Goal: Task Accomplishment & Management: Use online tool/utility

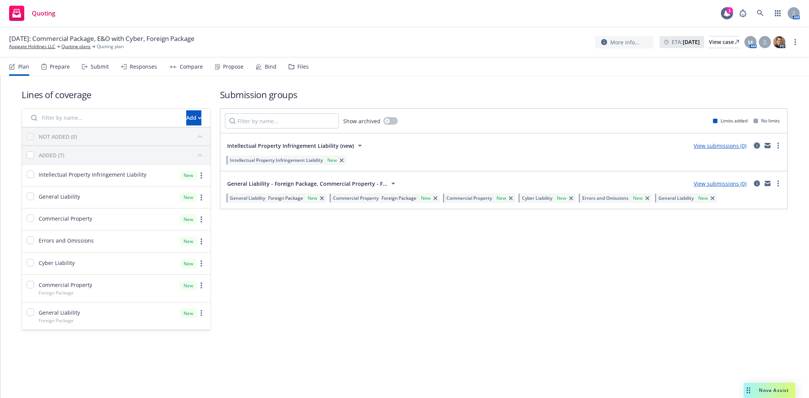
click at [757, 145] on icon "circleInformation" at bounding box center [757, 146] width 6 height 6
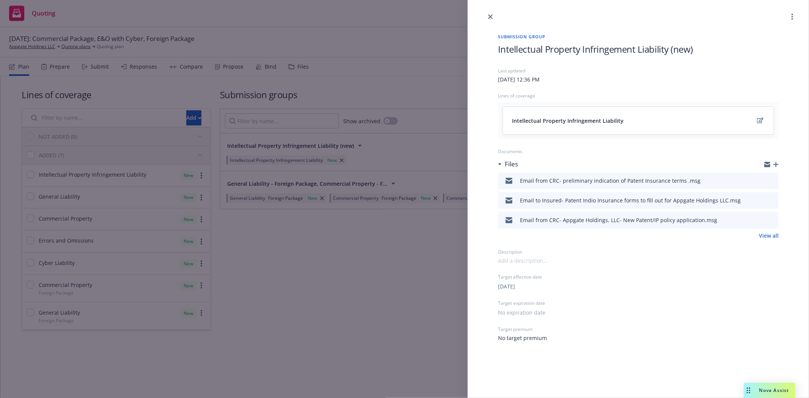
click at [776, 167] on div at bounding box center [771, 164] width 14 height 6
click at [775, 164] on icon "button" at bounding box center [775, 164] width 5 height 5
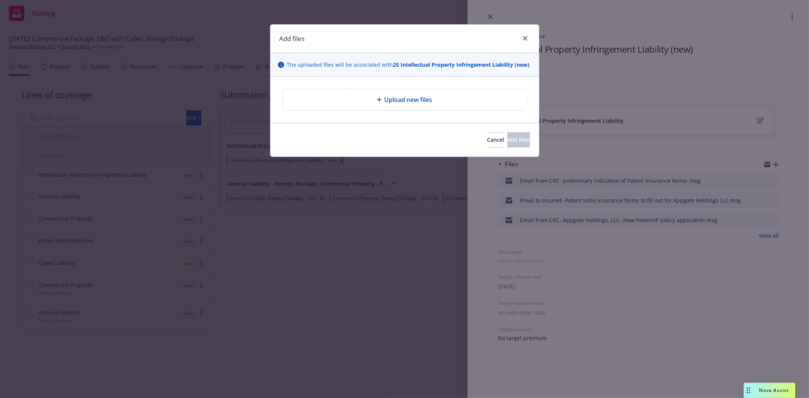
type textarea "x"
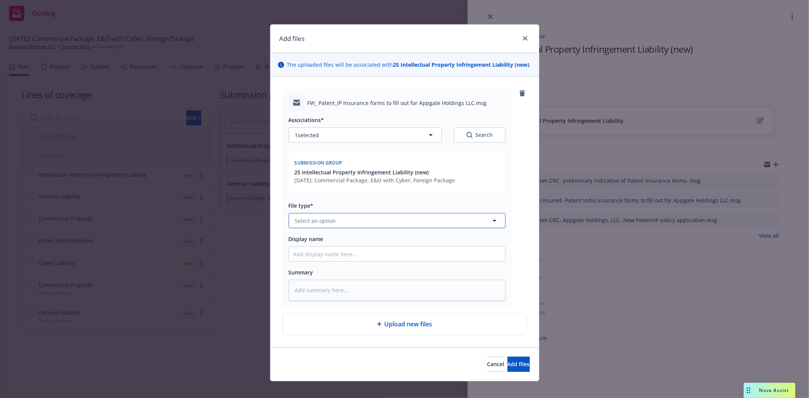
click at [367, 222] on button "Select an option" at bounding box center [396, 220] width 217 height 15
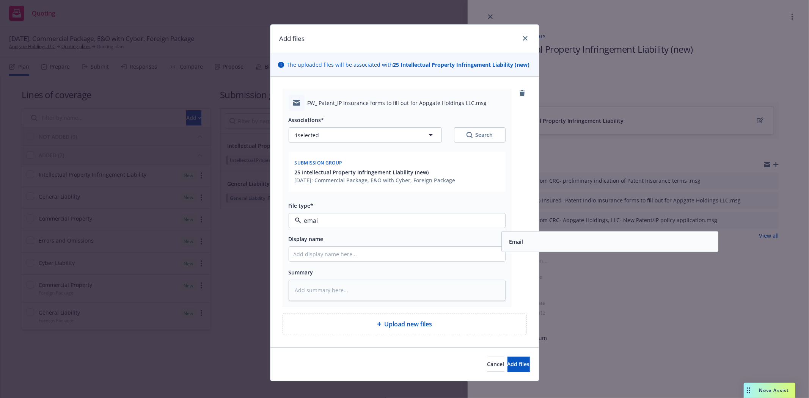
type input "email"
click at [514, 236] on div "Email" at bounding box center [610, 242] width 216 height 20
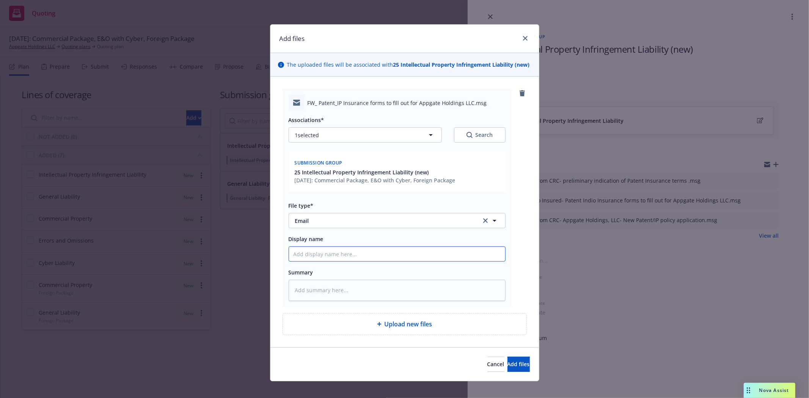
click at [383, 257] on input "Display name" at bounding box center [397, 254] width 216 height 14
type textarea "x"
type input "E"
type textarea "x"
type input "Em"
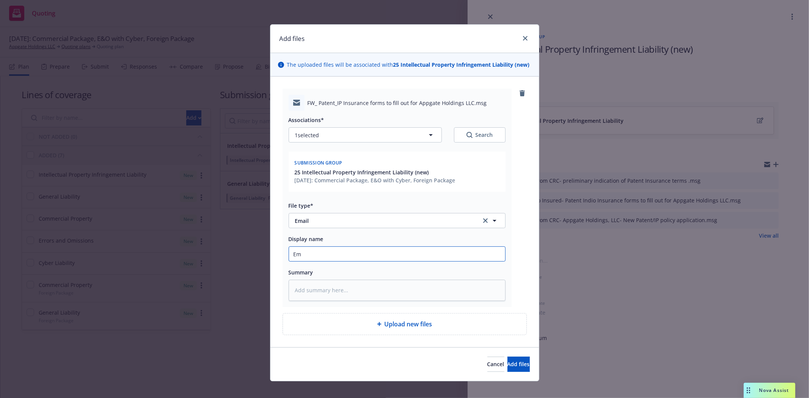
type textarea "x"
type input "Ema"
type textarea "x"
type input "Emai"
type textarea "x"
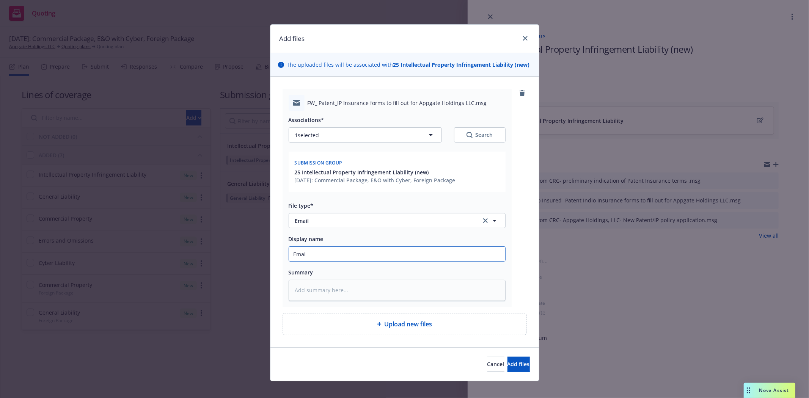
type input "Email"
type textarea "x"
type input "Email"
type textarea "x"
type input "Email t"
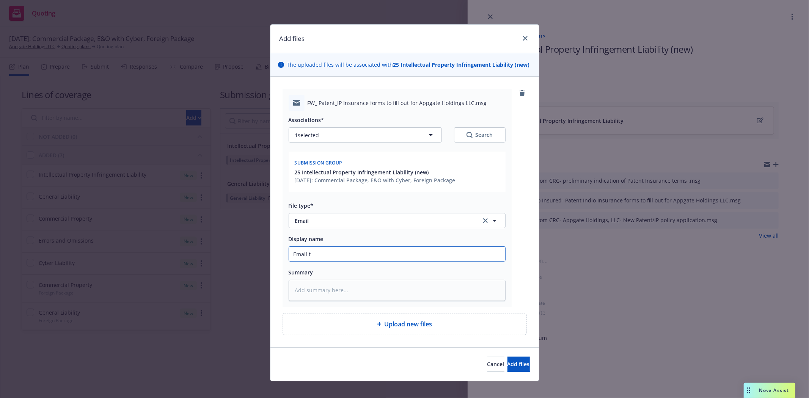
type textarea "x"
type input "Email to"
type textarea "x"
type input "Email to"
type textarea "x"
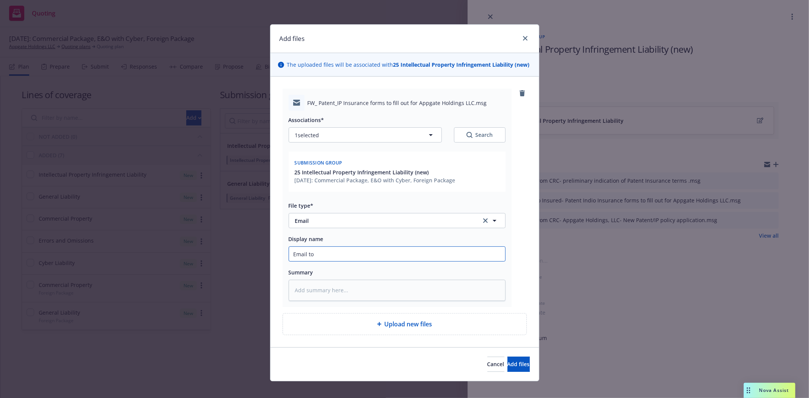
type input "Email to I"
type textarea "x"
type input "Email to In"
type textarea "x"
type input "Email to Ins"
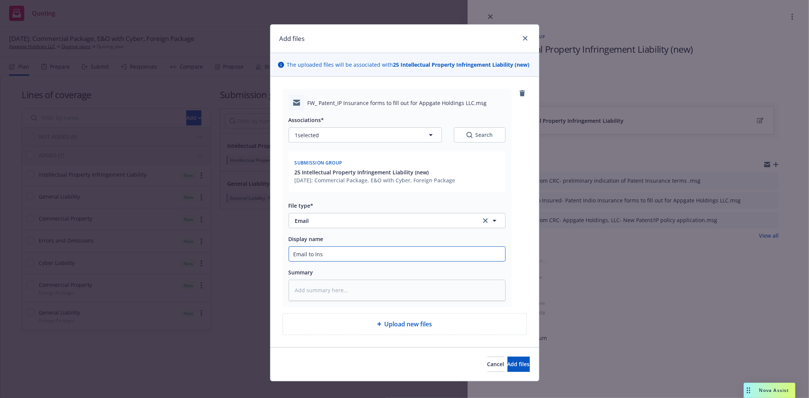
type textarea "x"
type input "Email to Insu"
type textarea "x"
type input "Email to Insur"
type textarea "x"
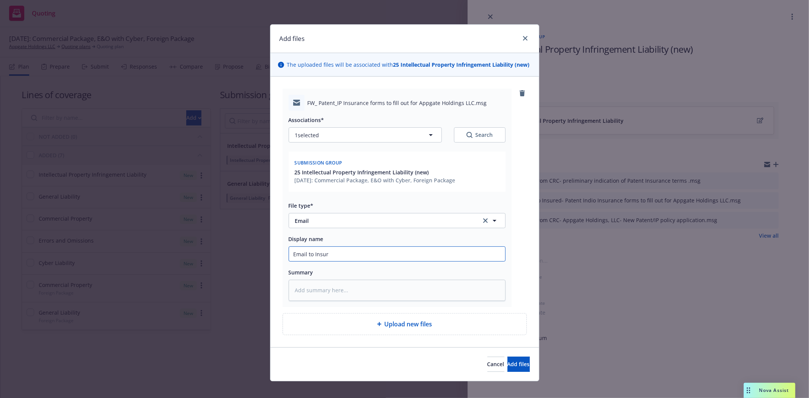
type input "Email to Insure"
type textarea "x"
type input "Email to Insured"
type textarea "x"
type input "Email to Insured-"
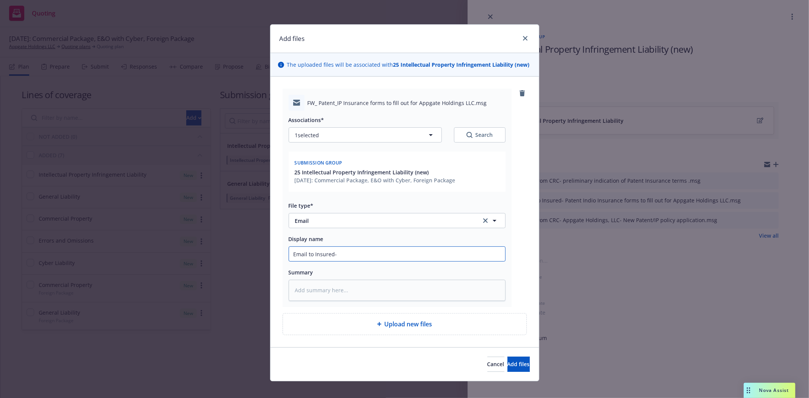
type textarea "x"
type input "Email to Insured-"
click at [361, 254] on input "Email to Insured-" at bounding box center [397, 254] width 216 height 14
paste input "preliminary indication of Patent Insurance terms"
type textarea "x"
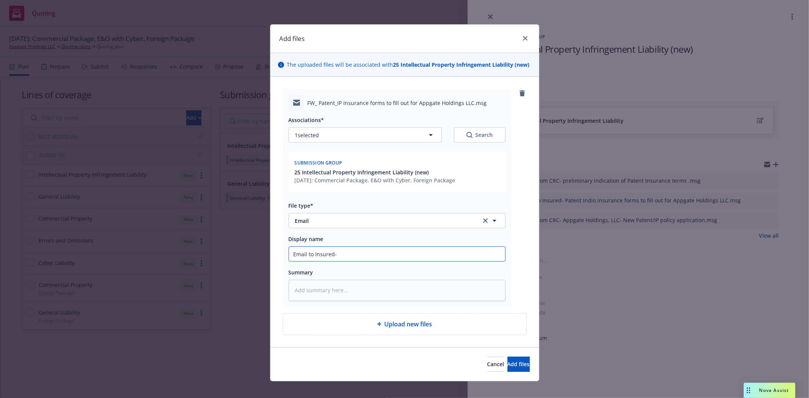
type input "Email to Insured- preliminary indication of Patent Insurance terms"
type textarea "x"
type input "Email to Insured- preliminary indication of Patent Insurance terms"
type textarea "x"
type input "Email to Insured- preliminary indication of Patent Insurance terms f"
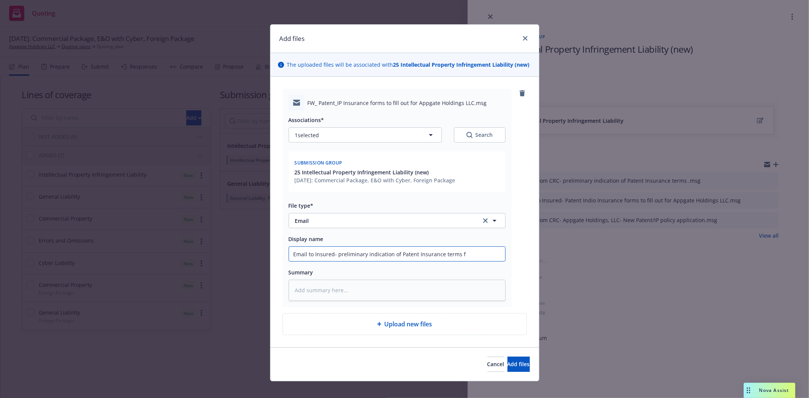
type textarea "x"
type input "Email to Insured- preliminary indication of Patent Insurance terms fr"
type textarea "x"
type input "Email to Insured- preliminary indication of Patent Insurance terms fro"
type textarea "x"
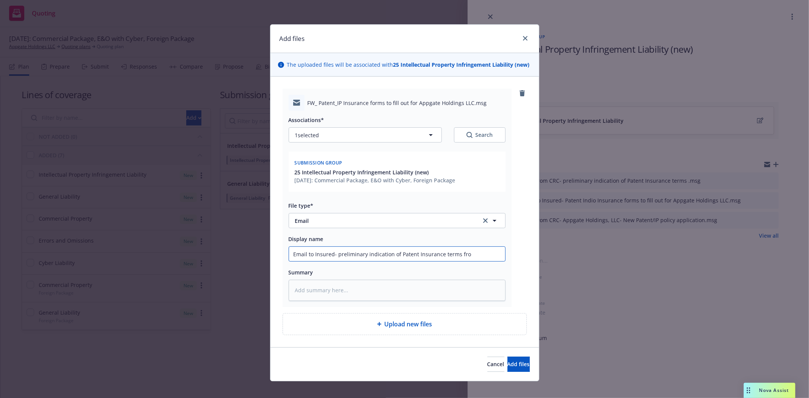
type input "Email to Insured- preliminary indication of Patent Insurance terms from"
type textarea "x"
type input "Email to Insured- preliminary indication of Patent Insurance terms from"
type textarea "x"
type input "Email to Insured- preliminary indication of Patent Insurance terms from T"
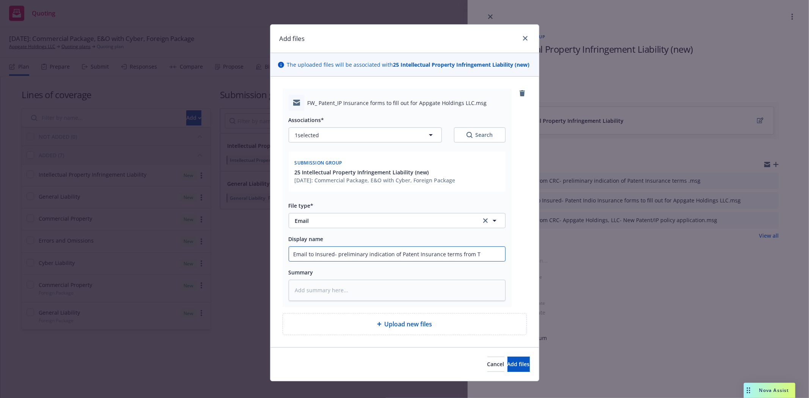
type textarea "x"
type input "Email to Insured- preliminary indication of Patent Insurance terms from TM"
type textarea "x"
type input "Email to Insured- preliminary indication of Patent Insurance terms from TMK"
click at [516, 365] on button "Add files" at bounding box center [518, 364] width 22 height 15
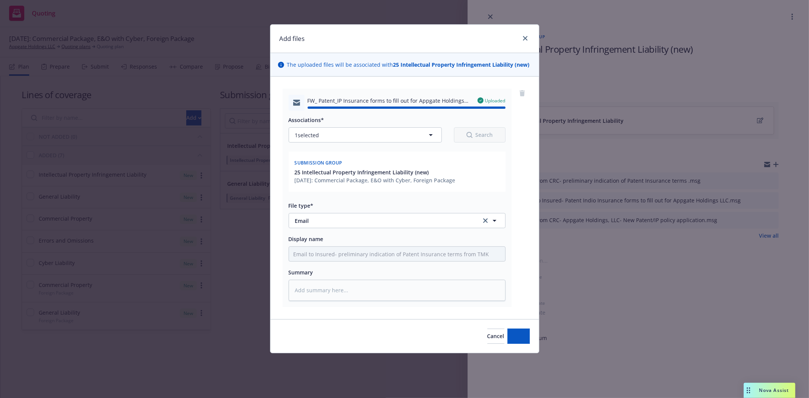
type textarea "x"
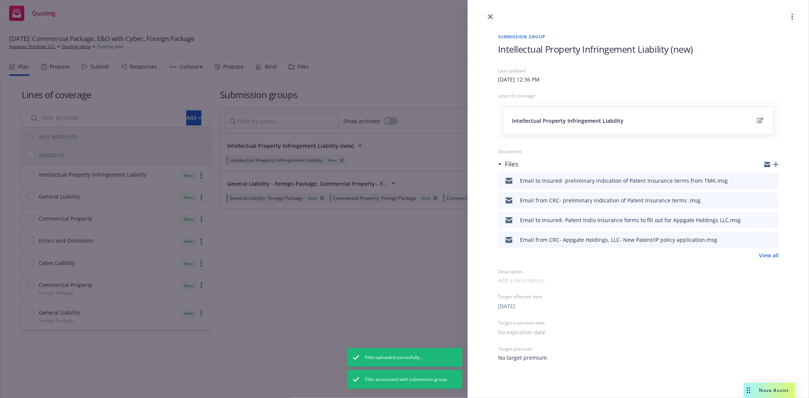
click at [487, 20] on link "close" at bounding box center [490, 16] width 9 height 9
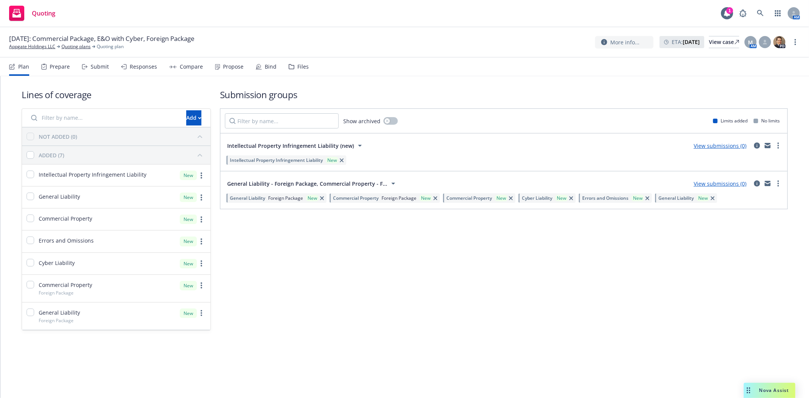
click at [406, 259] on div "Submission groups Show archived Limits added No limits Intellectual Property In…" at bounding box center [504, 209] width 568 height 242
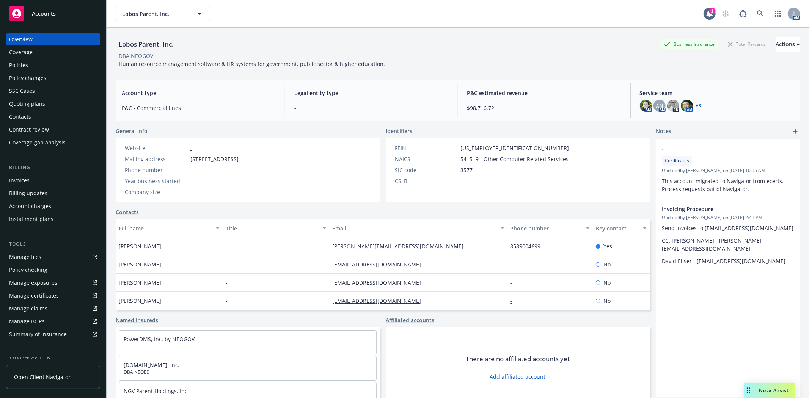
click at [36, 298] on div "Manage certificates" at bounding box center [34, 296] width 50 height 12
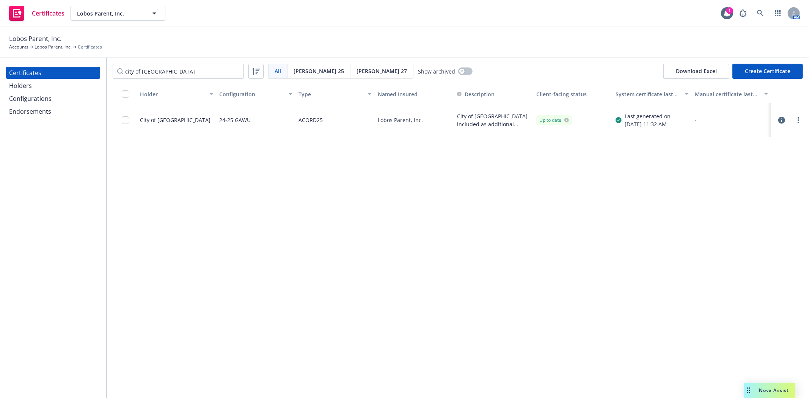
type input "city of arlington"
click at [799, 124] on link "more" at bounding box center [797, 120] width 9 height 9
click at [461, 270] on div "Holder Configuration Type Named Insured Description Client-facing status System…" at bounding box center [458, 241] width 702 height 313
click at [800, 116] on link "more" at bounding box center [797, 120] width 9 height 9
click at [385, 210] on div "Holder Configuration Type Named Insured Description Client-facing status System…" at bounding box center [458, 241] width 702 height 313
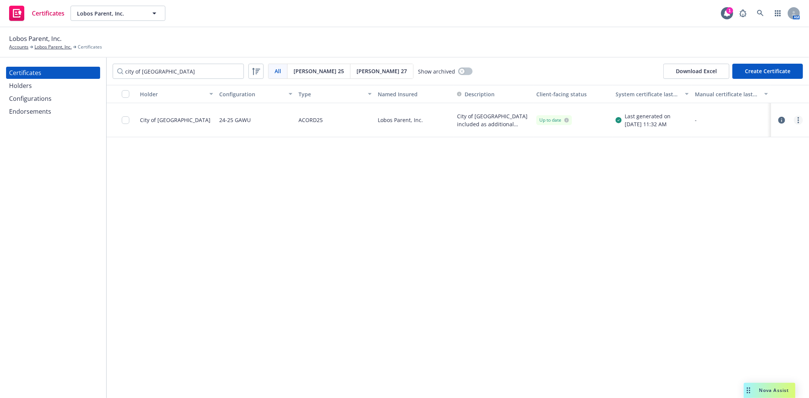
click at [799, 121] on link "more" at bounding box center [797, 120] width 9 height 9
click at [481, 247] on div "Holder Configuration Type Named Insured Description Client-facing status System…" at bounding box center [458, 241] width 702 height 313
click at [799, 119] on link "more" at bounding box center [797, 120] width 9 height 9
click at [746, 256] on link "Preview a new version" at bounding box center [741, 256] width 121 height 15
click at [798, 118] on circle "more" at bounding box center [798, 118] width 2 height 2
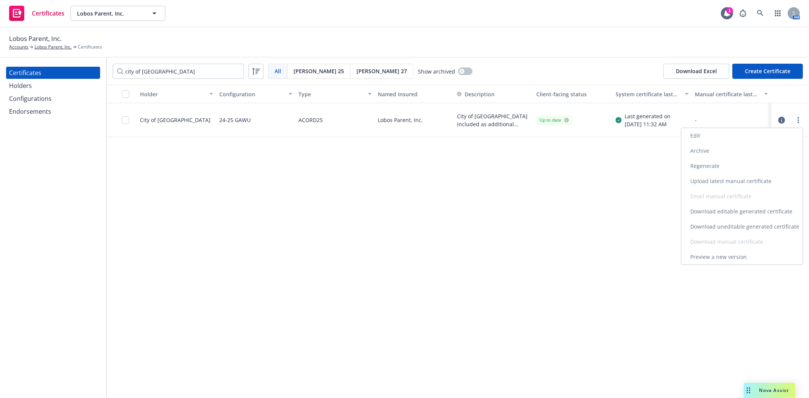
click at [740, 164] on link "Regenerate" at bounding box center [741, 165] width 121 height 15
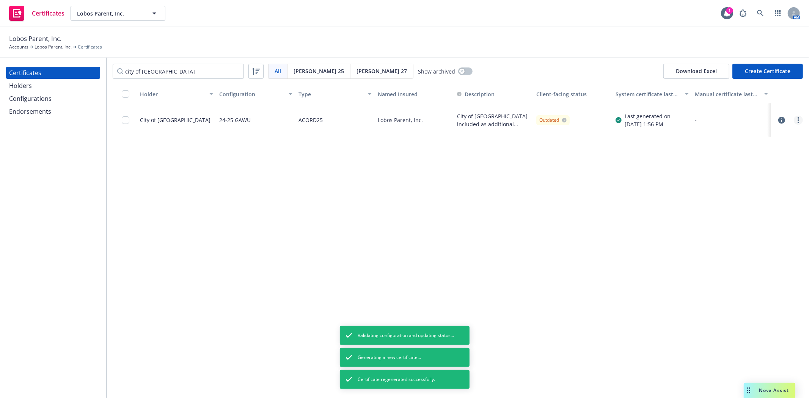
click at [801, 119] on link "more" at bounding box center [797, 120] width 9 height 9
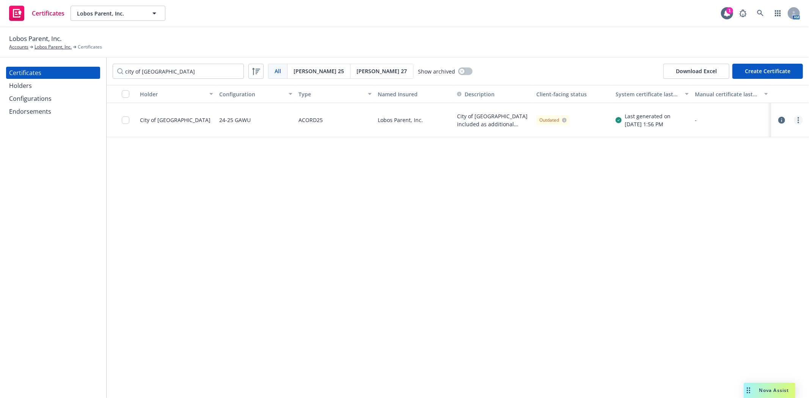
click at [798, 122] on circle "more" at bounding box center [798, 123] width 2 height 2
click at [723, 257] on link "Preview a new version" at bounding box center [741, 256] width 121 height 15
click at [778, 118] on icon "button" at bounding box center [781, 120] width 7 height 7
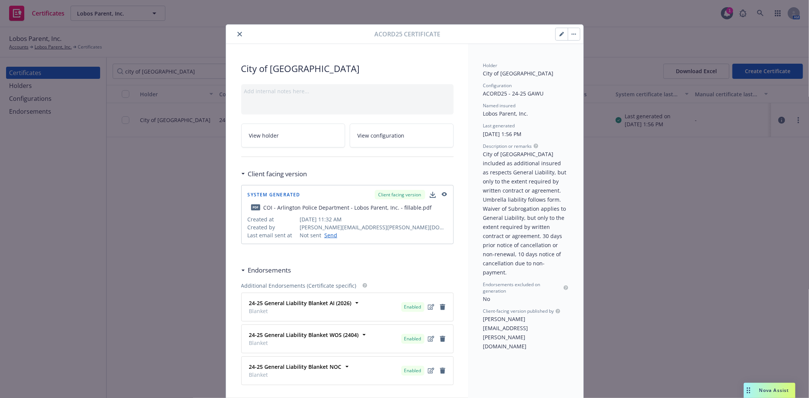
click at [235, 36] on button "close" at bounding box center [239, 34] width 9 height 9
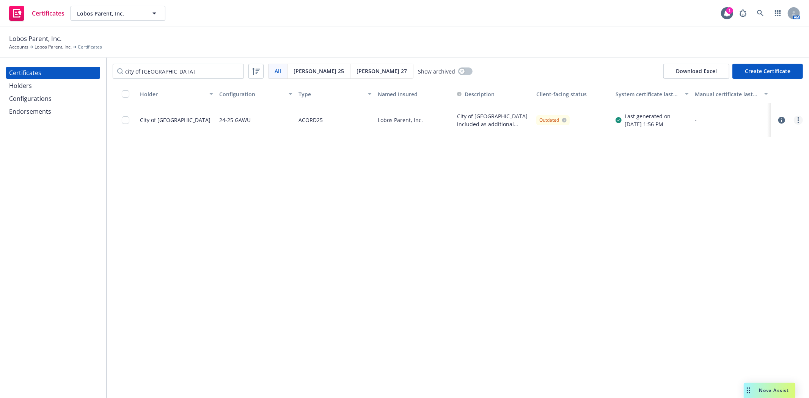
click at [797, 121] on icon "more" at bounding box center [798, 120] width 2 height 6
click at [771, 226] on link "Download uneditable generated certificate" at bounding box center [741, 226] width 121 height 15
click at [796, 119] on link "more" at bounding box center [797, 120] width 9 height 9
click at [791, 139] on link "Edit" at bounding box center [741, 135] width 121 height 15
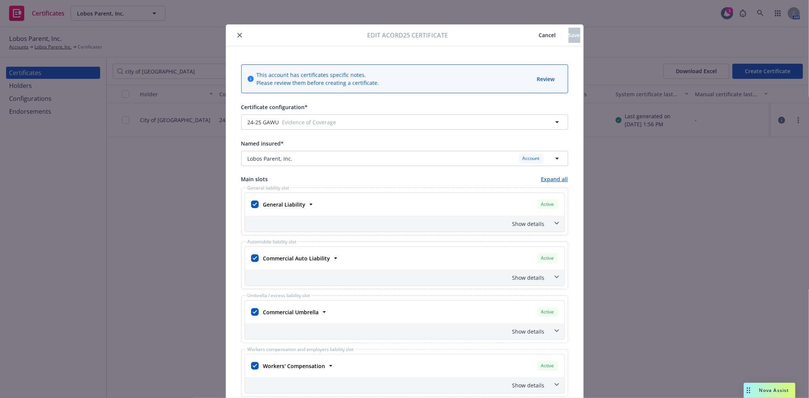
click at [237, 32] on button "close" at bounding box center [239, 35] width 9 height 9
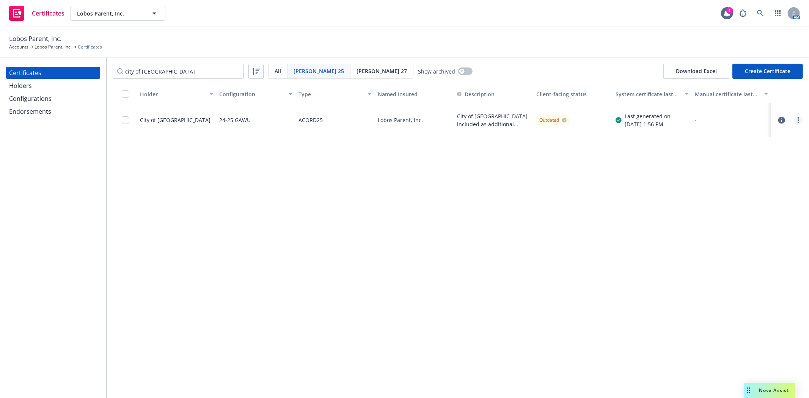
click at [798, 119] on icon "more" at bounding box center [798, 120] width 2 height 6
click at [594, 174] on div "Holder Configuration Type Named Insured Description Client-facing status System…" at bounding box center [458, 241] width 702 height 313
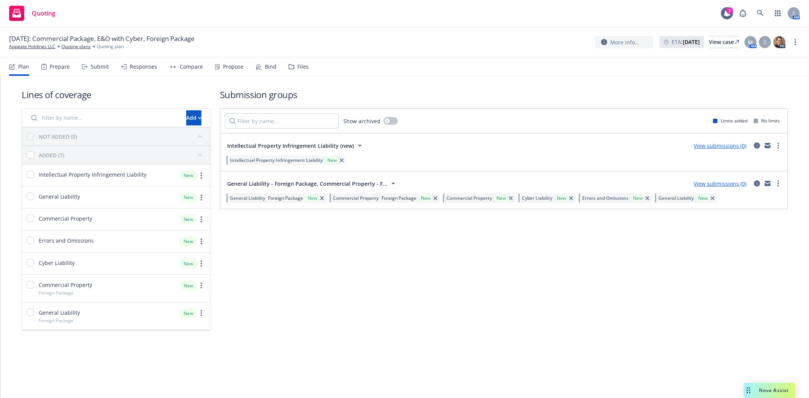
click at [441, 33] on div "05/01/2025: Commercial Package, E&O with Cyber, Foreign Package Appgate Holding…" at bounding box center [404, 42] width 809 height 30
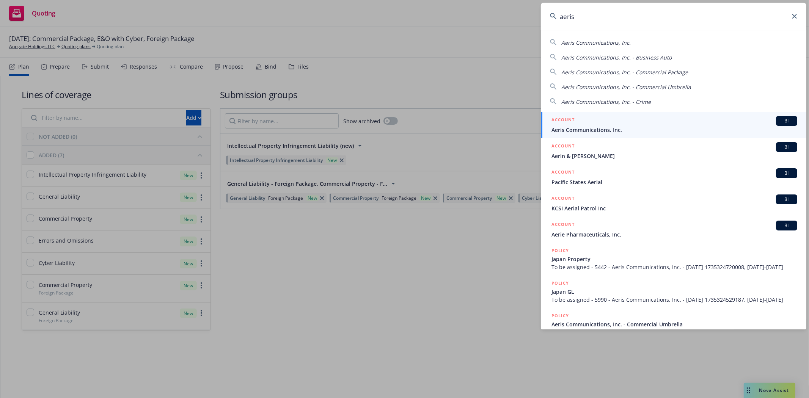
type input "aeris"
click at [574, 129] on span "Aeris Communications, Inc." at bounding box center [674, 130] width 246 height 8
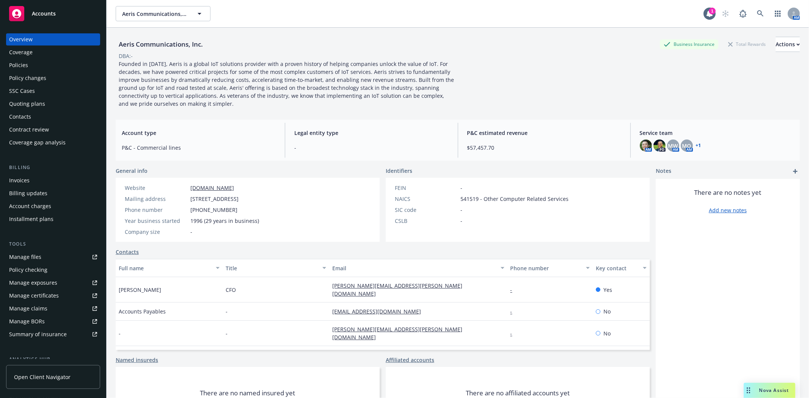
scroll to position [108, 0]
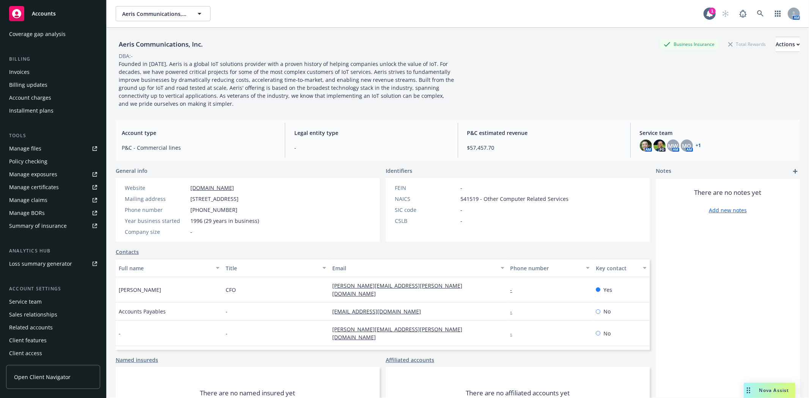
click at [39, 302] on div "Service team" at bounding box center [25, 302] width 33 height 12
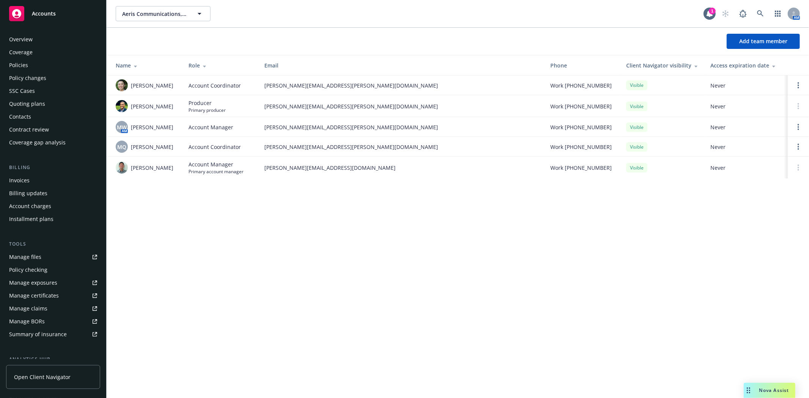
click at [31, 118] on div "Contacts" at bounding box center [53, 117] width 88 height 12
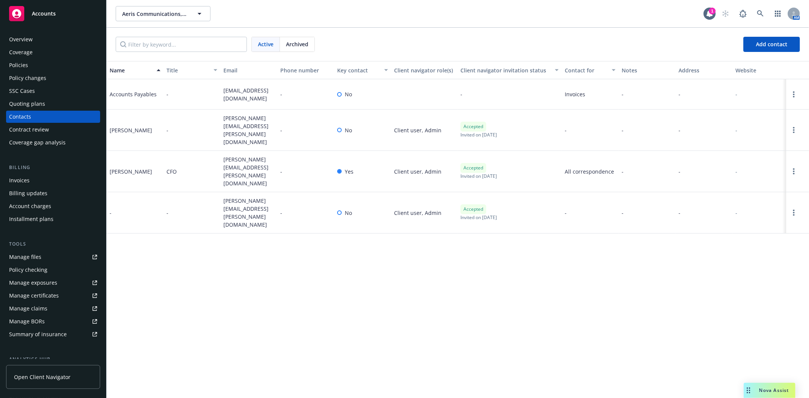
click at [34, 255] on div "Manage files" at bounding box center [25, 257] width 32 height 12
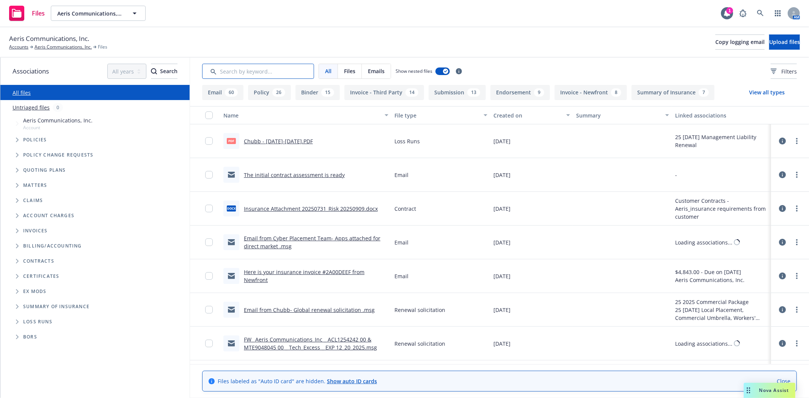
click at [229, 73] on input "Search by keyword..." at bounding box center [258, 71] width 112 height 15
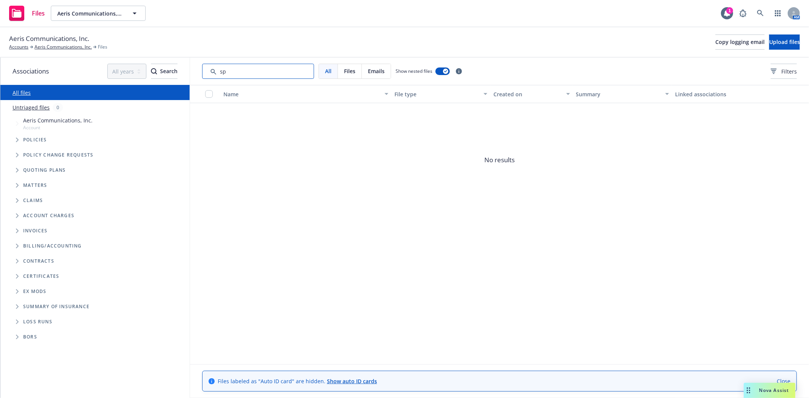
type input "s"
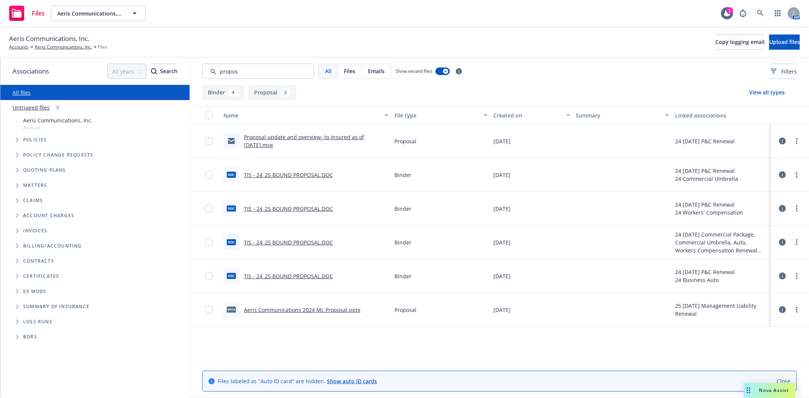
click at [306, 137] on link "Proposal update and overview- to Insured as of 12.17.2024.msg" at bounding box center [304, 140] width 120 height 15
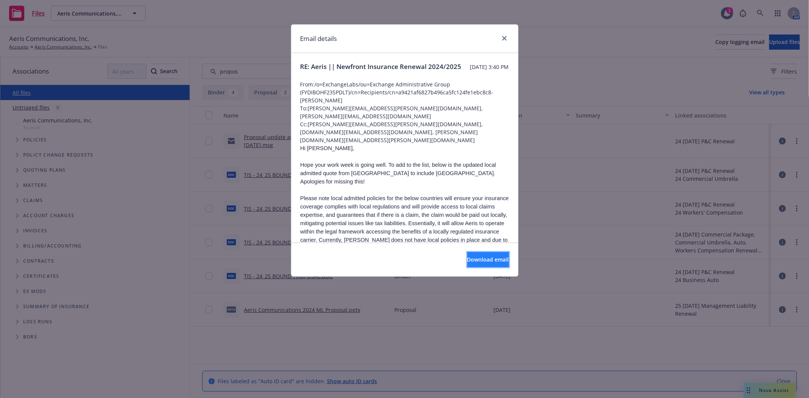
click at [467, 260] on span "Download email" at bounding box center [488, 259] width 42 height 7
click at [506, 37] on link "close" at bounding box center [504, 38] width 9 height 9
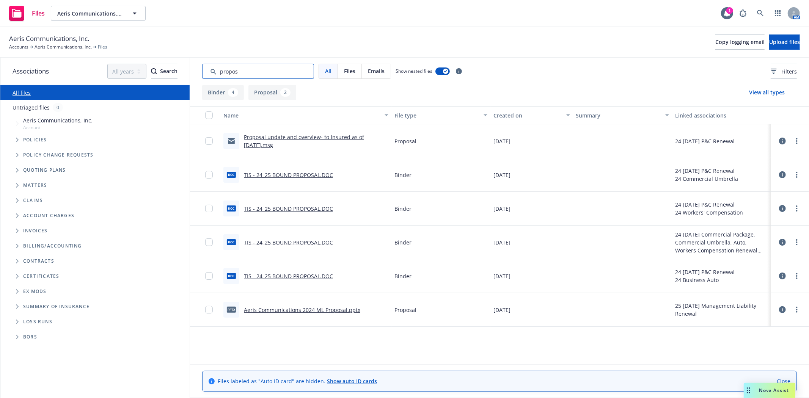
click at [263, 74] on input "Search by keyword..." at bounding box center [258, 71] width 112 height 15
drag, startPoint x: 263, startPoint y: 74, endPoint x: 160, endPoint y: 74, distance: 103.9
click at [160, 74] on div "Associations All years 2027 2026 2025 2024 2023 2022 2021 2020 2019 2018 2017 2…" at bounding box center [404, 228] width 808 height 340
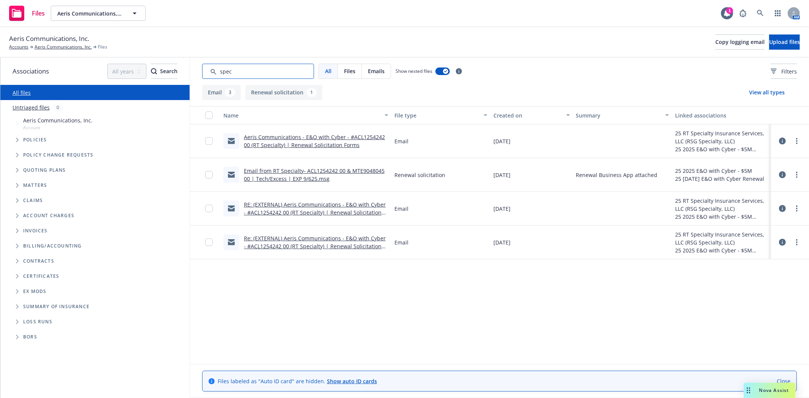
type input "spec"
click at [323, 237] on link "Re: (EXTERNAL) Aeris Communications - E&O with Cyber - #ACL1254242 00 (RT Speci…" at bounding box center [315, 246] width 142 height 23
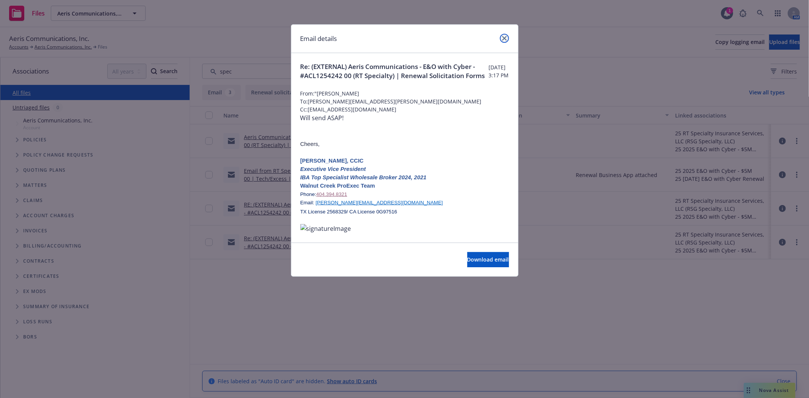
click at [506, 39] on link "close" at bounding box center [504, 38] width 9 height 9
